Goal: Download file/media

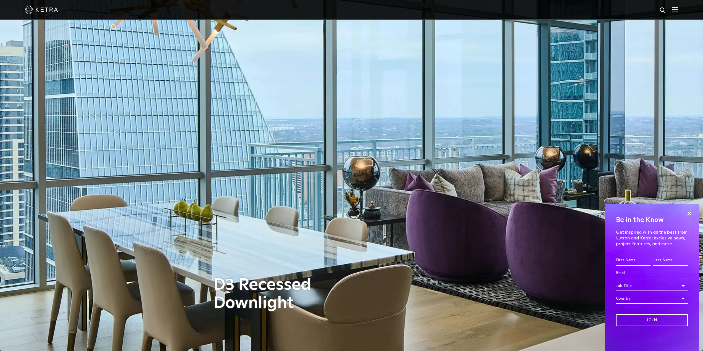
click at [39, 9] on img at bounding box center [41, 10] width 33 height 8
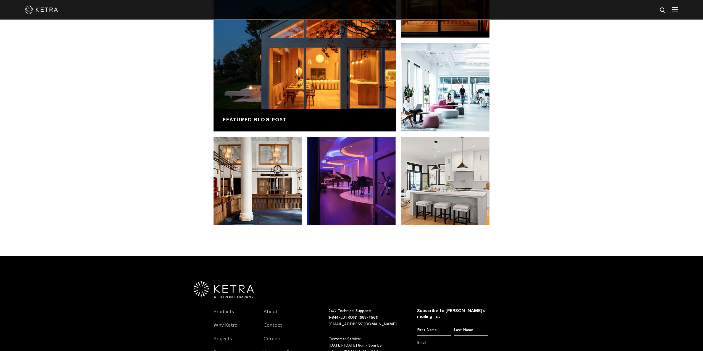
scroll to position [1161, 0]
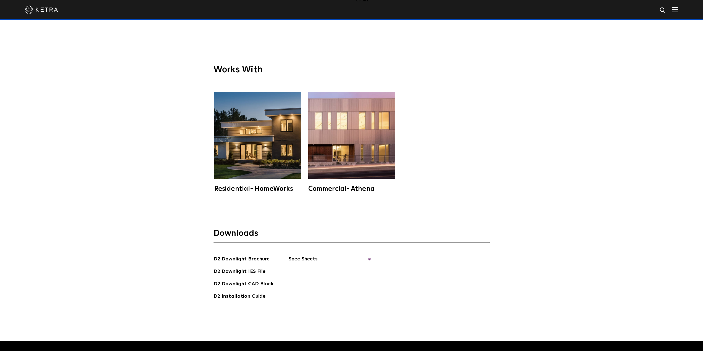
scroll to position [1712, 0]
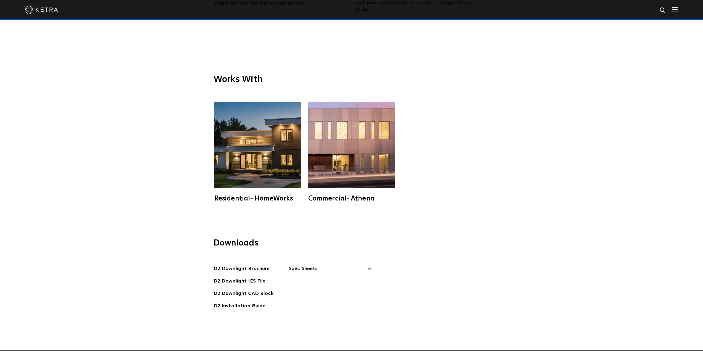
click at [297, 265] on span "Spec Sheets" at bounding box center [330, 271] width 83 height 12
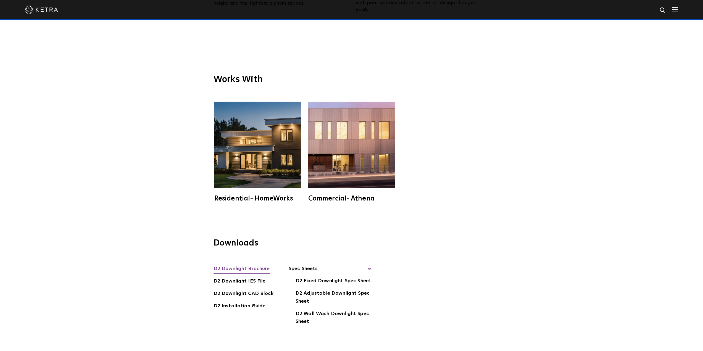
click at [238, 265] on link "D2 Downlight Brochure" at bounding box center [241, 269] width 56 height 9
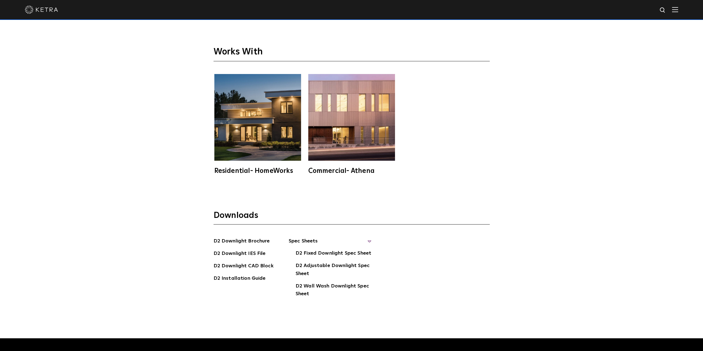
scroll to position [1896, 0]
